Goal: Information Seeking & Learning: Learn about a topic

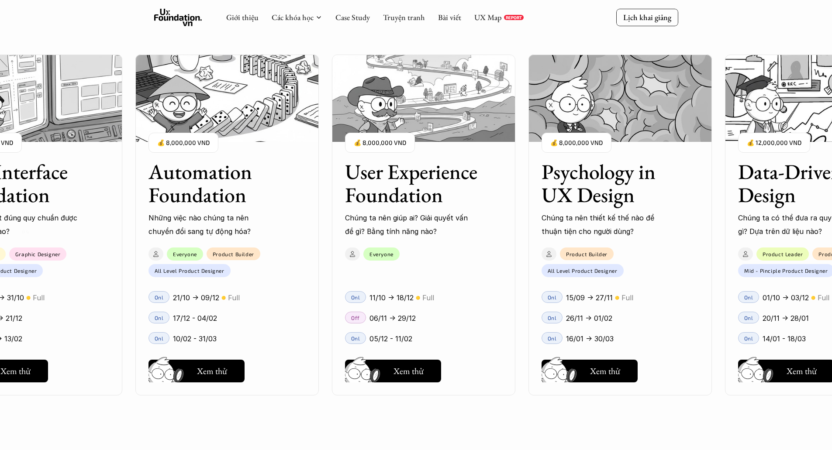
scroll to position [1049, 0]
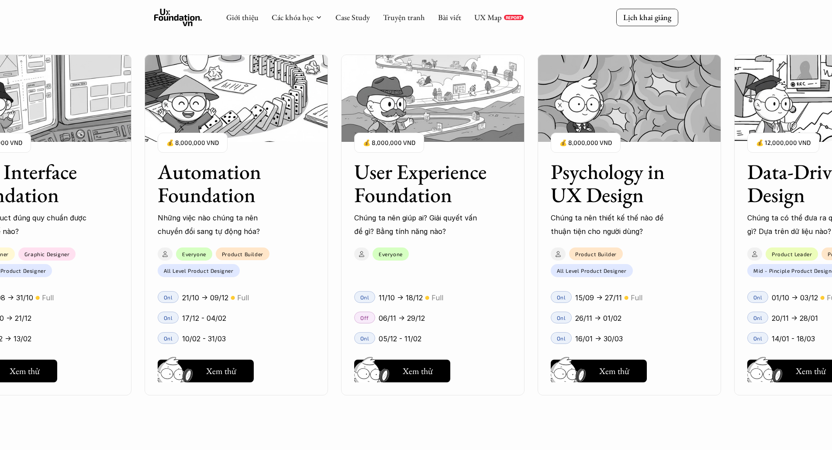
drag, startPoint x: 352, startPoint y: 247, endPoint x: 389, endPoint y: 253, distance: 38.0
click at [389, 253] on div "User Interface Foundation Digital product đúng quy chuẩn được thiết kế thế nào?…" at bounding box center [416, 225] width 745 height 450
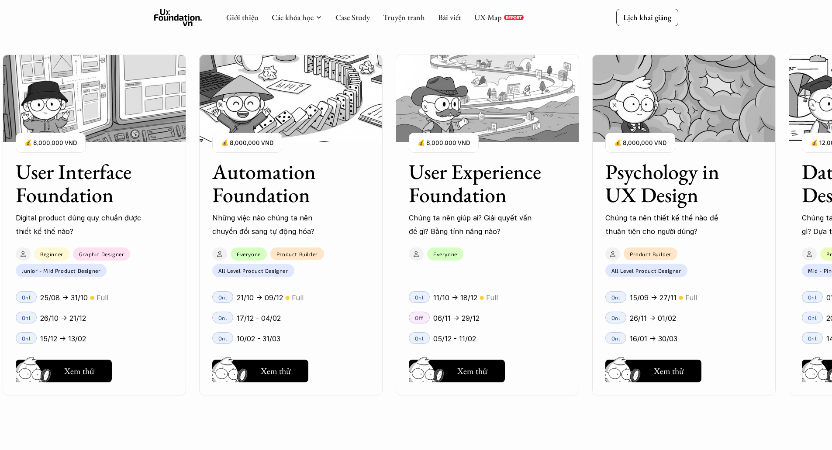
drag, startPoint x: 372, startPoint y: 187, endPoint x: 532, endPoint y: 172, distance: 161.0
click at [532, 172] on div "User Interface Foundation Digital product đúng quy chuẩn được thiết kế thế nào?…" at bounding box center [416, 225] width 745 height 450
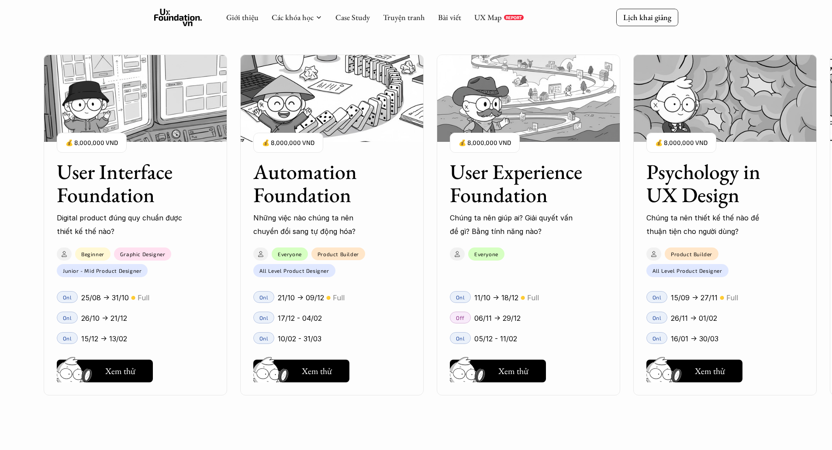
drag, startPoint x: 222, startPoint y: 169, endPoint x: 548, endPoint y: 169, distance: 326.3
click at [563, 161] on div "User Interface Foundation Digital product đúng quy chuẩn được thiết kế thế nào?…" at bounding box center [416, 225] width 745 height 450
drag, startPoint x: 249, startPoint y: 208, endPoint x: 460, endPoint y: 197, distance: 210.8
click at [460, 197] on div "User Interface Foundation Digital product đúng quy chuẩn được thiết kế thế nào?…" at bounding box center [416, 225] width 745 height 450
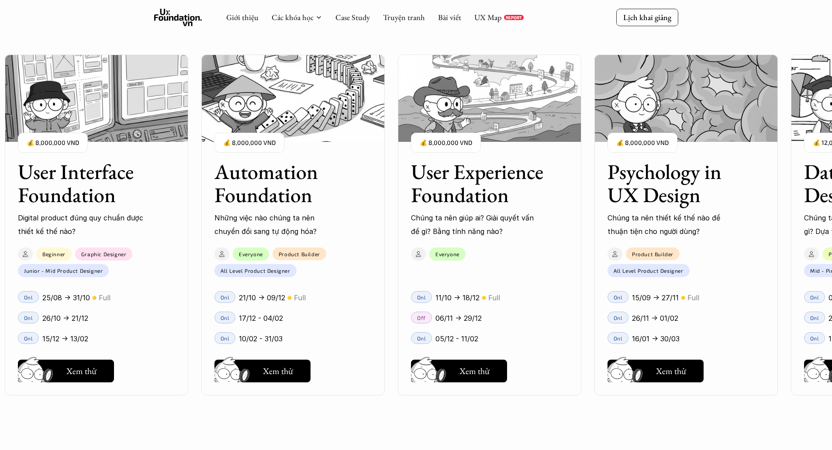
drag, startPoint x: 286, startPoint y: 209, endPoint x: 264, endPoint y: 209, distance: 21.8
click at [264, 209] on div "User Interface Foundation Digital product đúng quy chuẩn được thiết kế thế nào?…" at bounding box center [416, 225] width 745 height 450
click at [464, 374] on h5 "Xem thử" at bounding box center [475, 372] width 30 height 12
